Goal: Transaction & Acquisition: Purchase product/service

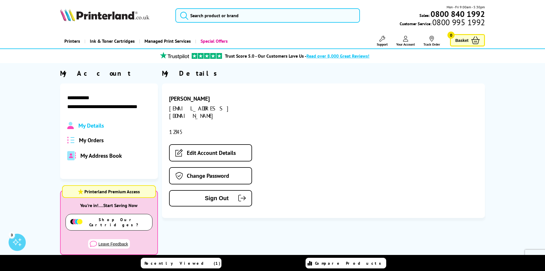
click at [98, 140] on span "My Orders" at bounding box center [91, 139] width 25 height 7
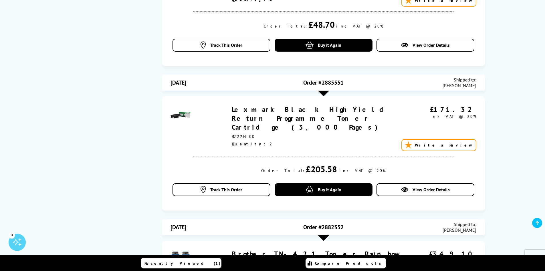
scroll to position [458, 0]
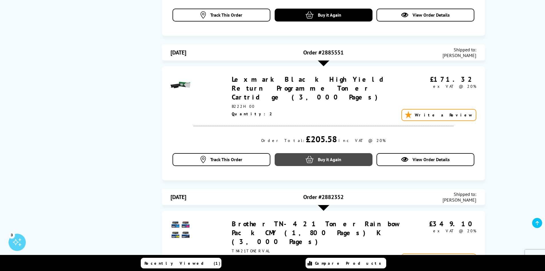
click at [331, 156] on span "Buy it Again" at bounding box center [329, 159] width 23 height 6
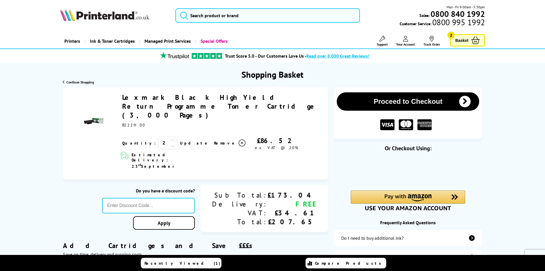
click at [405, 40] on icon at bounding box center [405, 39] width 5 height 6
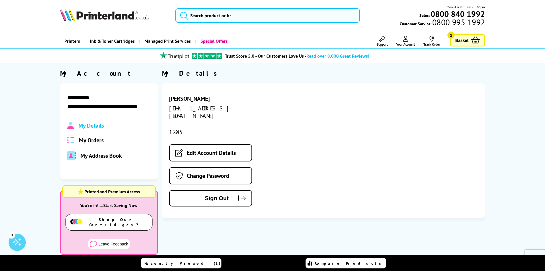
click at [88, 138] on span "My Orders" at bounding box center [91, 139] width 25 height 7
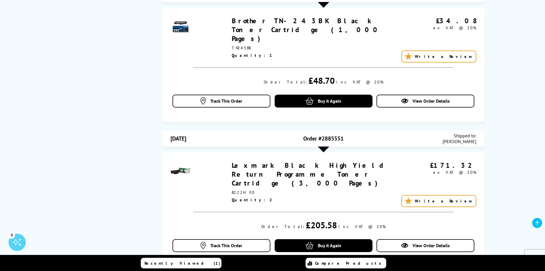
scroll to position [401, 0]
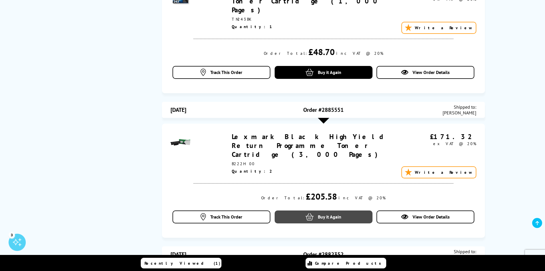
click at [329, 214] on span "Buy it Again" at bounding box center [329, 217] width 23 height 6
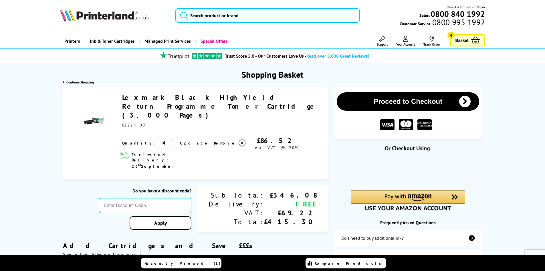
click at [170, 143] on icon at bounding box center [172, 145] width 5 height 5
click at [180, 140] on link "Update" at bounding box center [194, 142] width 29 height 5
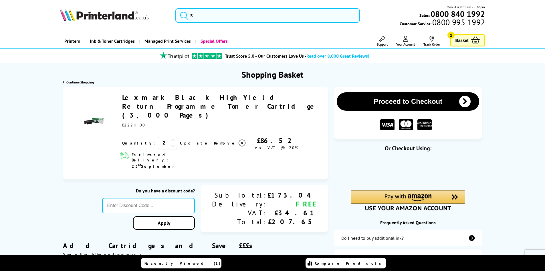
click at [414, 99] on button "Proceed to Checkout" at bounding box center [408, 101] width 143 height 18
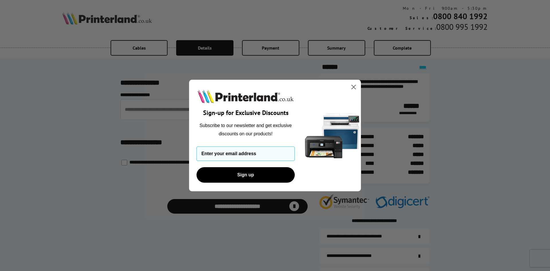
click at [353, 86] on circle "Close dialog" at bounding box center [353, 86] width 9 height 9
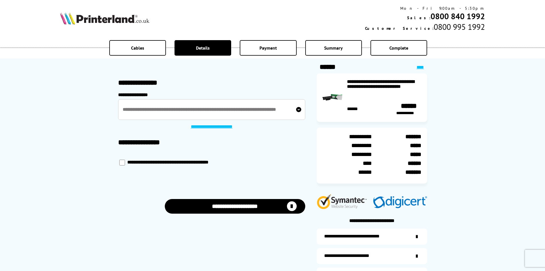
click at [227, 206] on button "**********" at bounding box center [235, 206] width 141 height 15
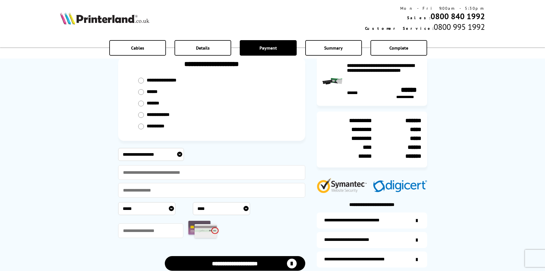
scroll to position [29, 0]
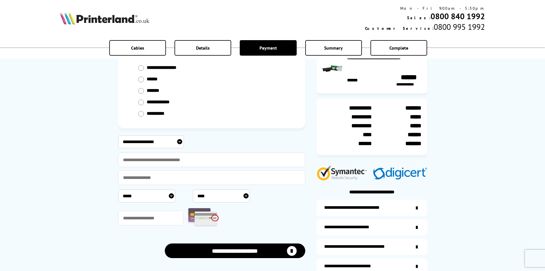
click at [179, 142] on select "**********" at bounding box center [151, 141] width 66 height 13
select select "**********"
click at [118, 135] on select "**********" at bounding box center [151, 141] width 66 height 13
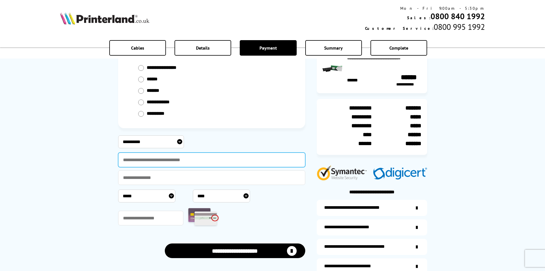
click at [151, 158] on input "text" at bounding box center [211, 159] width 187 height 15
type input "******"
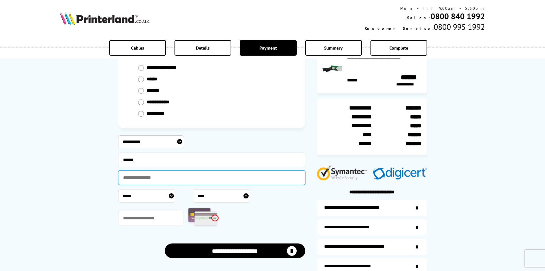
type input "**********"
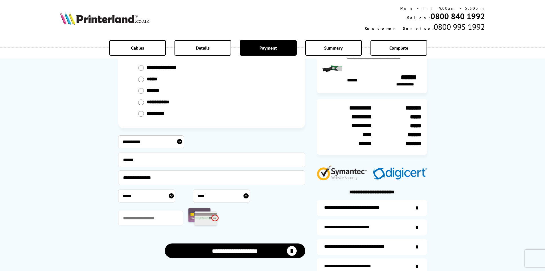
select select "**"
select select "****"
click at [147, 218] on input "text" at bounding box center [151, 217] width 66 height 15
type input "***"
click at [92, 225] on div "**********" at bounding box center [272, 127] width 545 height 312
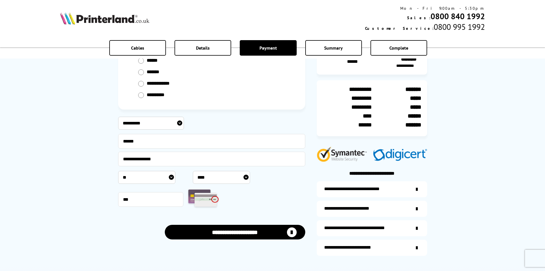
scroll to position [57, 0]
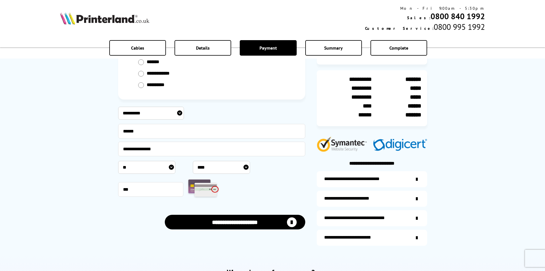
click at [242, 219] on button "**********" at bounding box center [235, 221] width 141 height 15
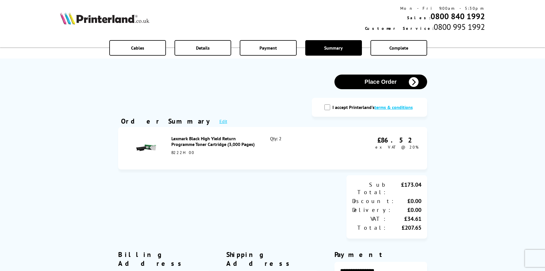
click at [328, 106] on input "I accept Printerland's terms & conditions" at bounding box center [328, 107] width 6 height 6
checkbox input "true"
click at [373, 82] on button "Place Order" at bounding box center [381, 81] width 93 height 15
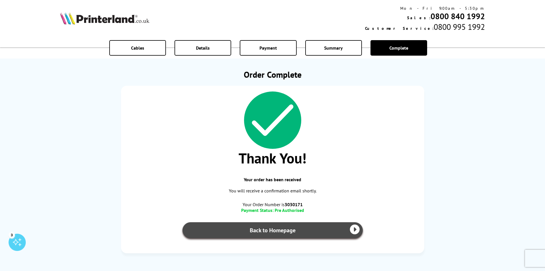
click at [280, 228] on link "Back to Homepage" at bounding box center [273, 230] width 180 height 16
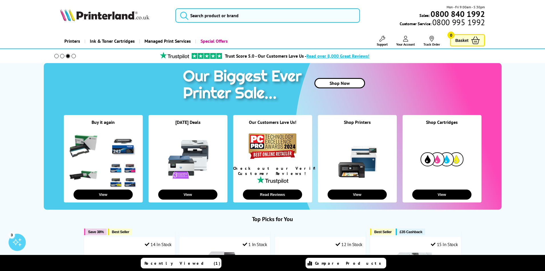
click at [406, 39] on icon at bounding box center [405, 39] width 5 height 6
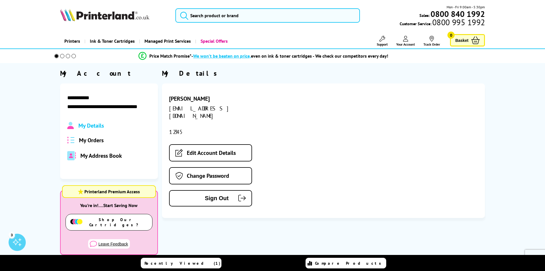
click at [92, 138] on span "My Orders" at bounding box center [91, 139] width 25 height 7
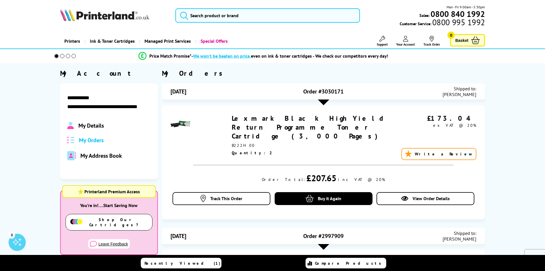
click at [252, 117] on link "Lexmark Black High Yield Return Programme Toner Cartridge (3,000 Pages)" at bounding box center [313, 127] width 163 height 27
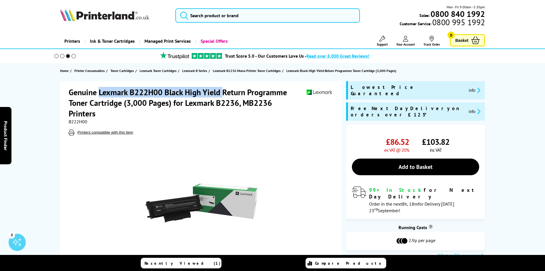
drag, startPoint x: 98, startPoint y: 93, endPoint x: 222, endPoint y: 92, distance: 124.0
click at [222, 92] on h1 "Genuine Lexmark B222H00 Black High Yield Return Programme Toner Cartridge (3,00…" at bounding box center [188, 103] width 238 height 32
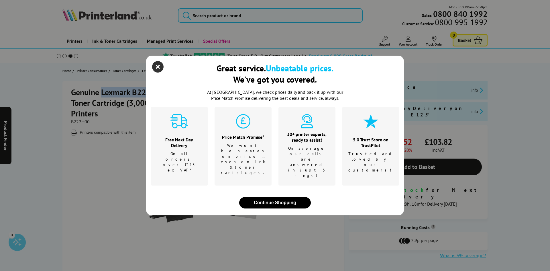
click at [154, 72] on icon "close modal" at bounding box center [157, 66] width 11 height 11
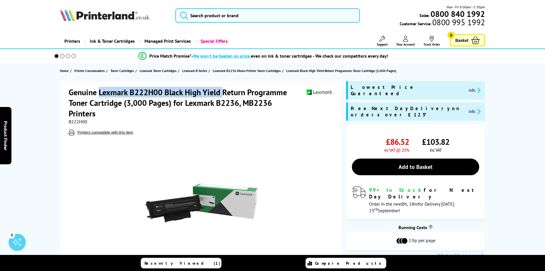
click at [405, 37] on icon at bounding box center [405, 39] width 5 height 6
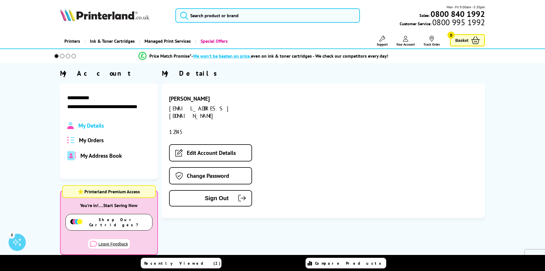
click at [90, 139] on span "My Orders" at bounding box center [91, 139] width 25 height 7
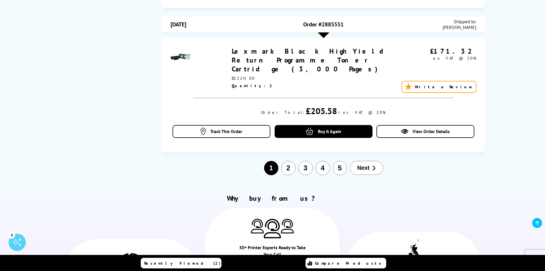
scroll to position [658, 0]
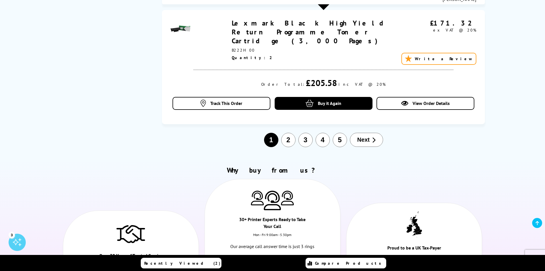
click at [290, 133] on button "2" at bounding box center [288, 140] width 14 height 14
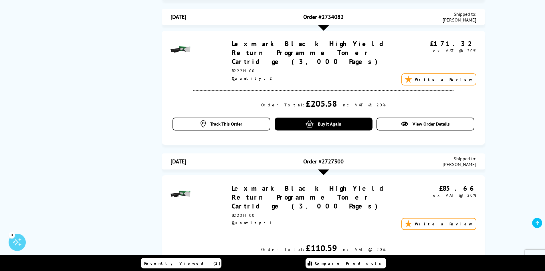
scroll to position [555, 0]
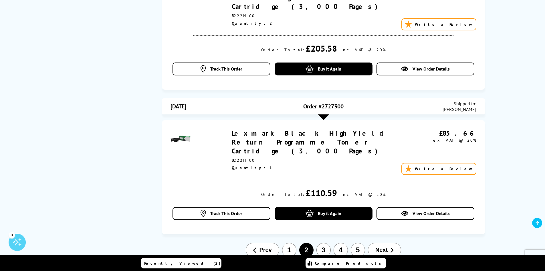
click at [325, 242] on button "3" at bounding box center [324, 249] width 14 height 14
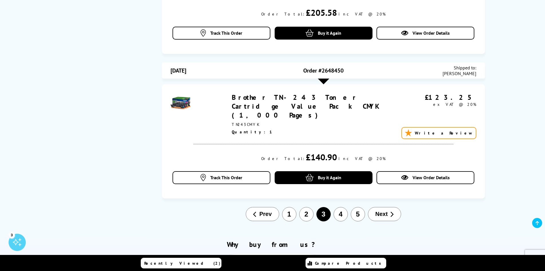
scroll to position [498, 0]
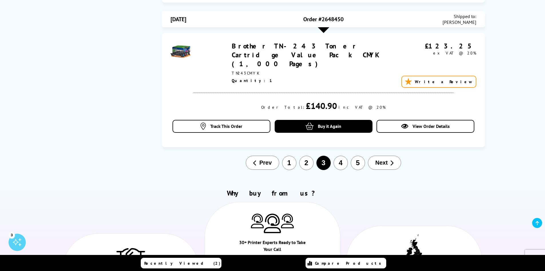
click at [340, 155] on button "4" at bounding box center [341, 162] width 14 height 14
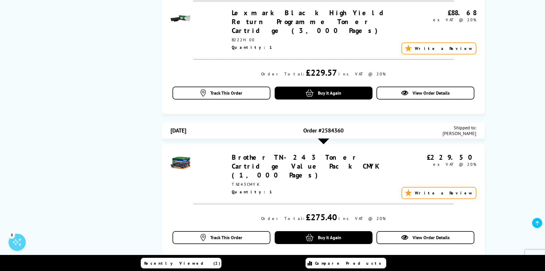
scroll to position [613, 0]
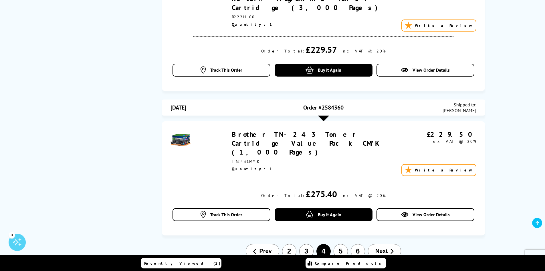
click at [343, 244] on button "5" at bounding box center [341, 251] width 14 height 14
click at [340, 244] on button "6" at bounding box center [341, 251] width 14 height 14
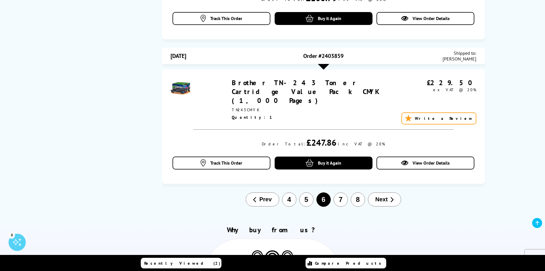
click at [342, 192] on button "7" at bounding box center [341, 199] width 14 height 14
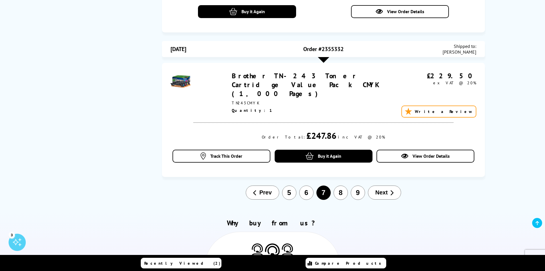
click at [344, 185] on button "8" at bounding box center [341, 192] width 14 height 14
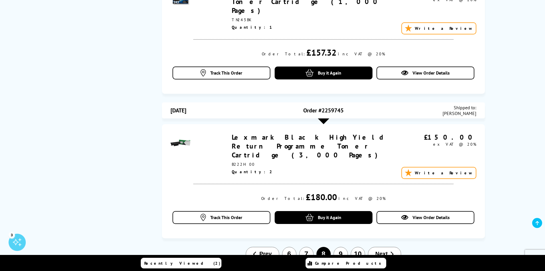
scroll to position [699, 0]
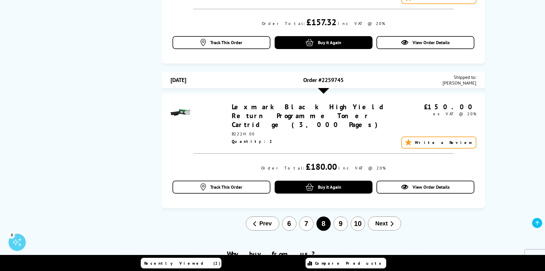
click at [341, 216] on button "9" at bounding box center [341, 223] width 14 height 14
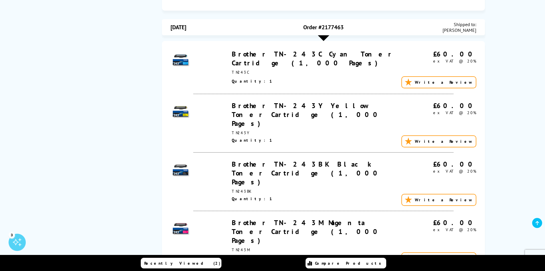
scroll to position [727, 0]
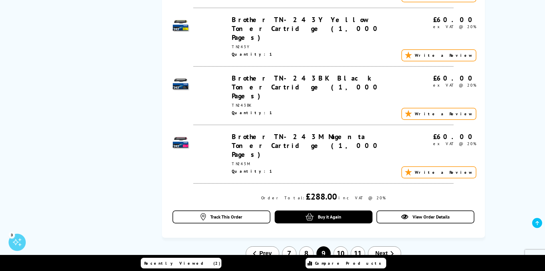
click at [343, 246] on button "10" at bounding box center [341, 253] width 14 height 14
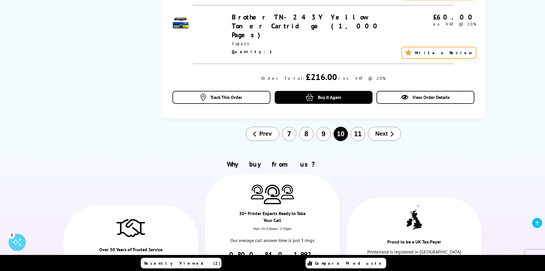
scroll to position [842, 0]
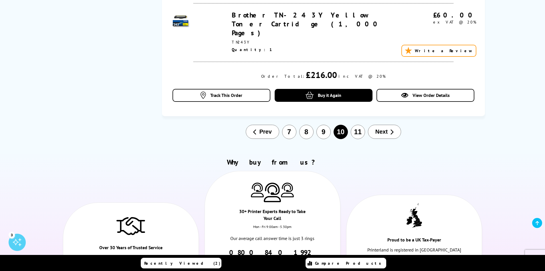
click at [360, 125] on button "11" at bounding box center [358, 132] width 14 height 14
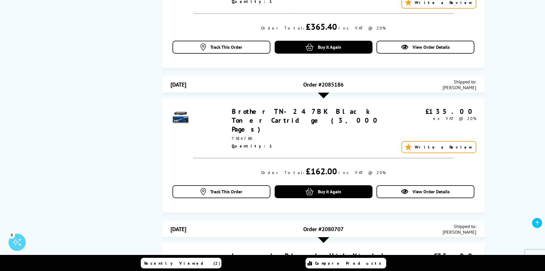
scroll to position [584, 0]
